Goal: Task Accomplishment & Management: Use online tool/utility

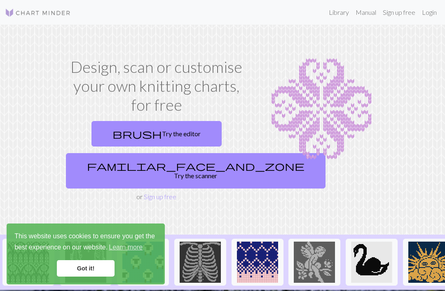
click at [180, 133] on link "brush Try the editor" at bounding box center [157, 134] width 130 height 26
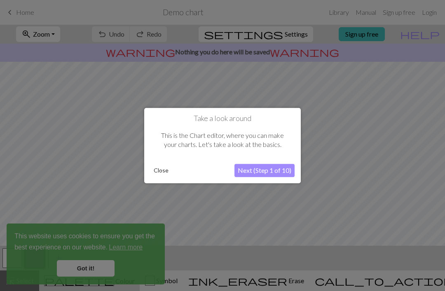
click at [277, 168] on button "Next (Step 1 of 10)" at bounding box center [265, 170] width 60 height 13
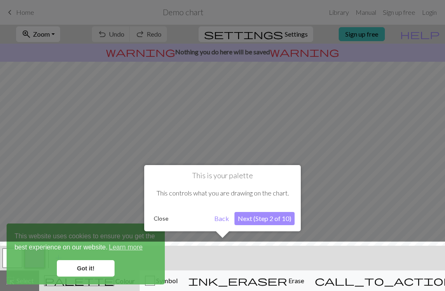
click at [277, 222] on button "Next (Step 2 of 10)" at bounding box center [265, 218] width 60 height 13
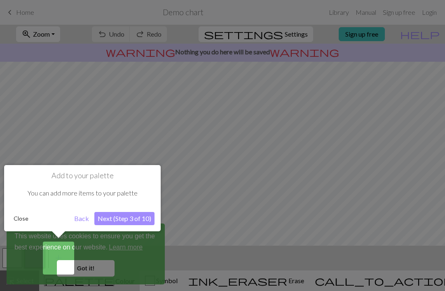
click at [133, 216] on button "Next (Step 3 of 10)" at bounding box center [124, 218] width 60 height 13
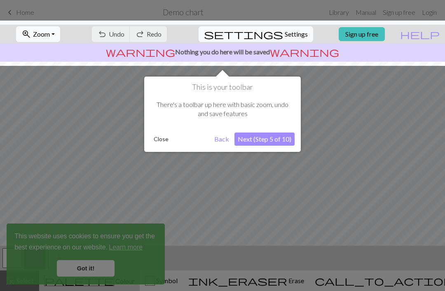
click at [280, 139] on button "Next (Step 5 of 10)" at bounding box center [265, 139] width 60 height 13
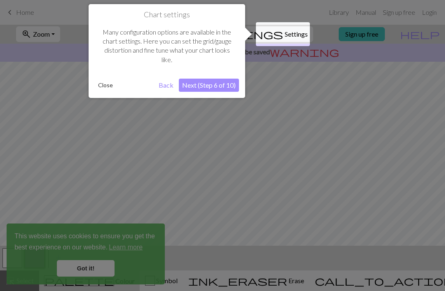
click at [230, 89] on button "Next (Step 6 of 10)" at bounding box center [209, 85] width 60 height 13
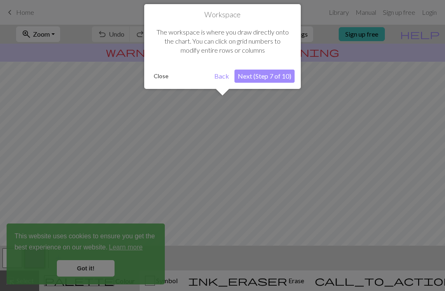
scroll to position [49, 0]
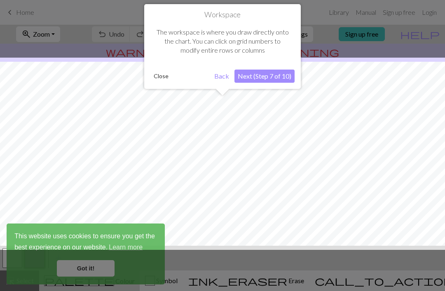
click at [282, 81] on button "Next (Step 7 of 10)" at bounding box center [265, 76] width 60 height 13
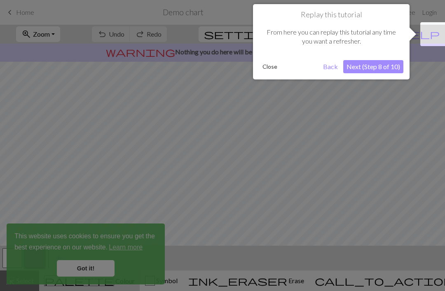
click at [392, 72] on button "Next (Step 8 of 10)" at bounding box center [373, 66] width 60 height 13
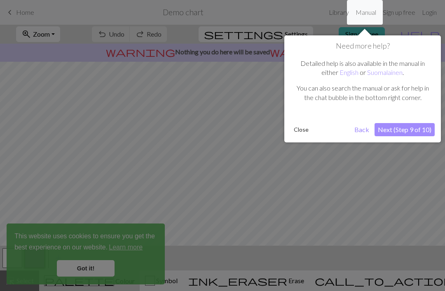
click at [416, 132] on button "Next (Step 9 of 10)" at bounding box center [405, 129] width 60 height 13
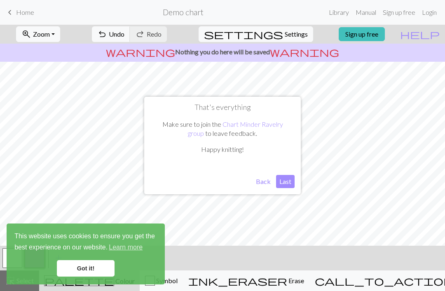
click at [283, 182] on button "Last" at bounding box center [285, 181] width 19 height 13
click at [380, 35] on link "Sign up free" at bounding box center [362, 34] width 46 height 14
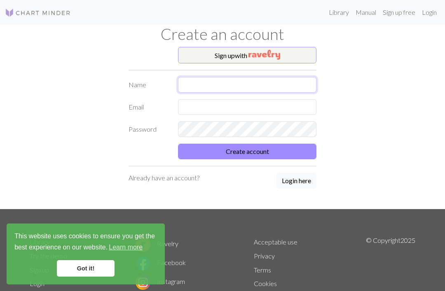
click at [282, 82] on input "text" at bounding box center [247, 85] width 139 height 16
click at [267, 90] on input "text" at bounding box center [247, 85] width 139 height 16
type input "[PERSON_NAME]"
type input "[EMAIL_ADDRESS][DOMAIN_NAME]"
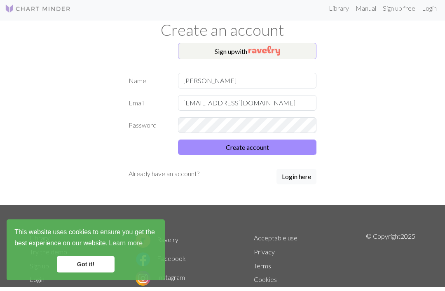
scroll to position [4, 0]
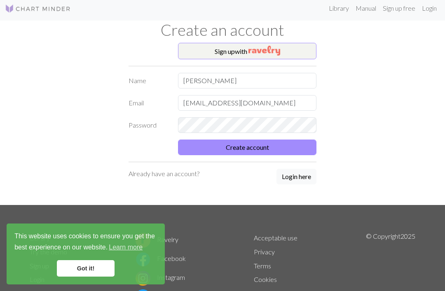
click at [280, 150] on button "Create account" at bounding box center [247, 148] width 139 height 16
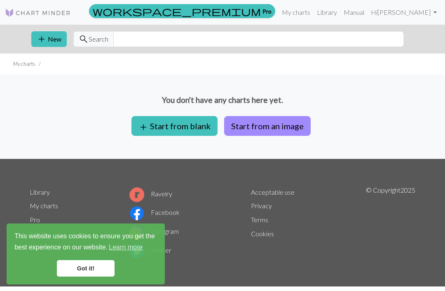
click at [215, 118] on button "add Start from blank" at bounding box center [175, 126] width 86 height 20
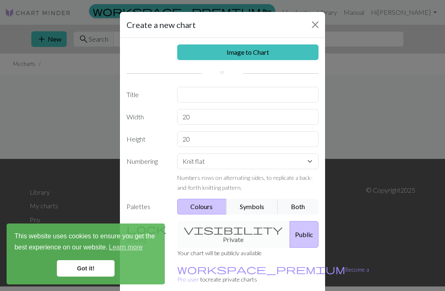
click at [293, 19] on div "Create a new chart" at bounding box center [222, 25] width 205 height 26
click at [301, 37] on div "Create a new chart" at bounding box center [222, 25] width 205 height 26
click at [300, 36] on div "Create a new chart" at bounding box center [222, 25] width 205 height 26
click at [309, 28] on button "Close" at bounding box center [315, 24] width 13 height 13
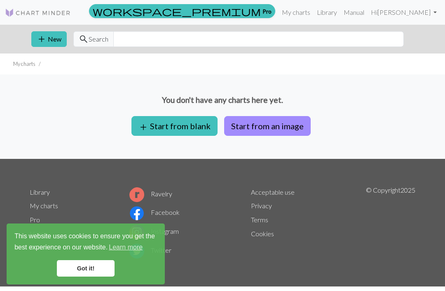
click at [101, 277] on link "Got it!" at bounding box center [86, 269] width 58 height 16
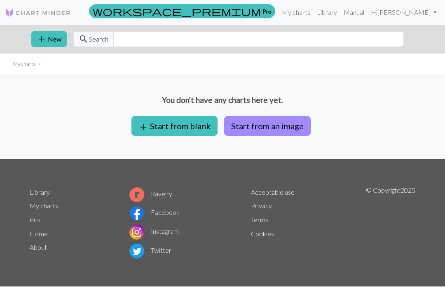
click at [444, 117] on div "You don't have any charts here yet. add Start from blank Start from an image" at bounding box center [222, 117] width 445 height 85
